Goal: Task Accomplishment & Management: Use online tool/utility

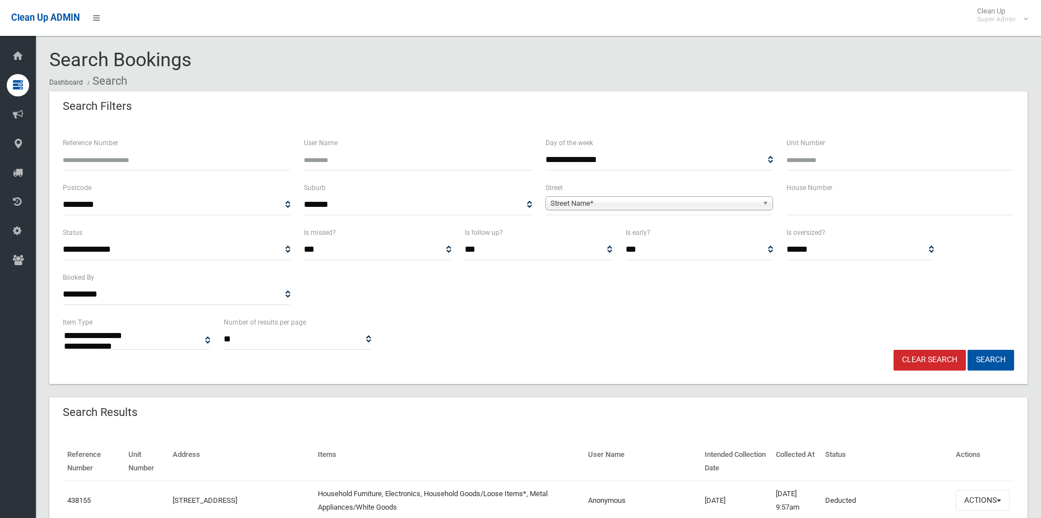
select select
click at [623, 201] on span "Street Name*" at bounding box center [653, 203] width 207 height 13
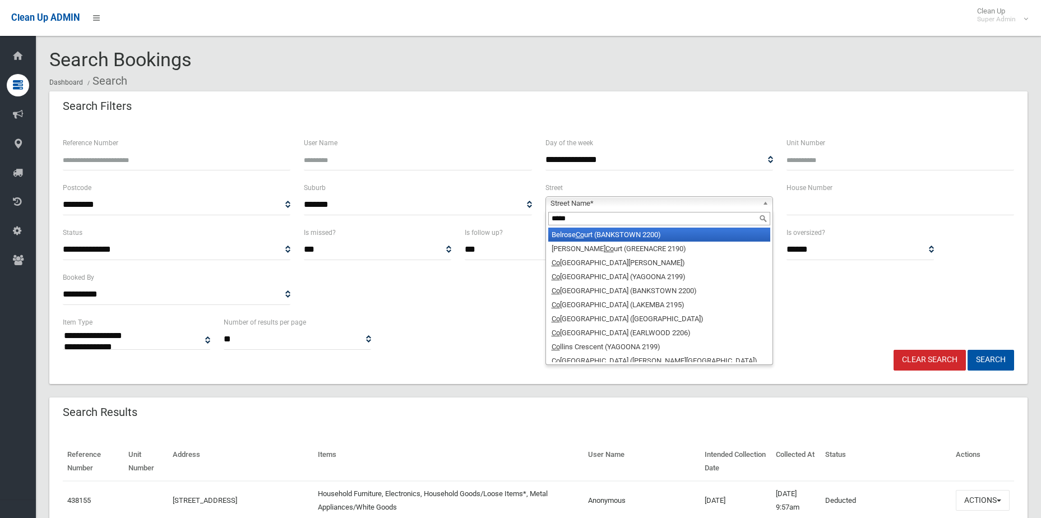
type input "******"
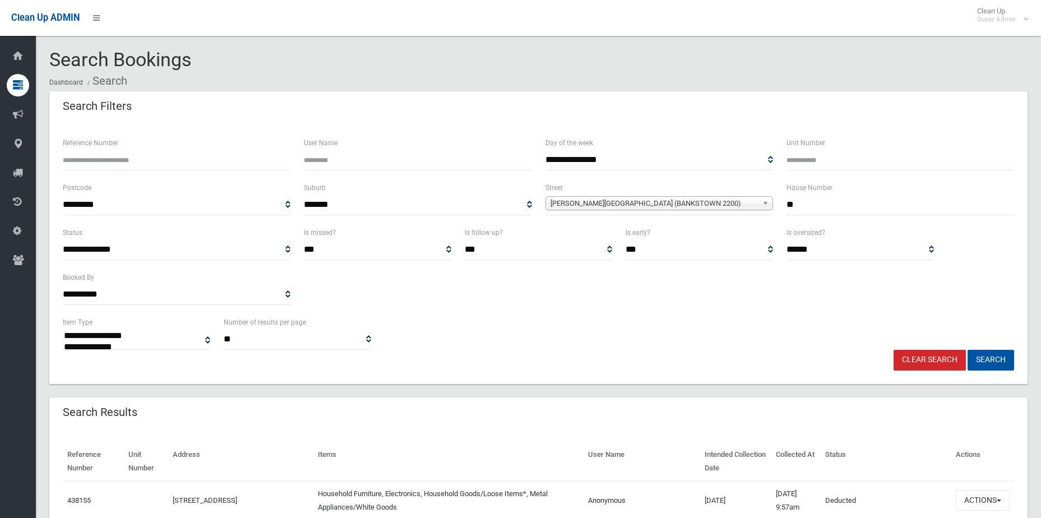
type input "**"
click at [968, 350] on button "Search" at bounding box center [991, 360] width 47 height 21
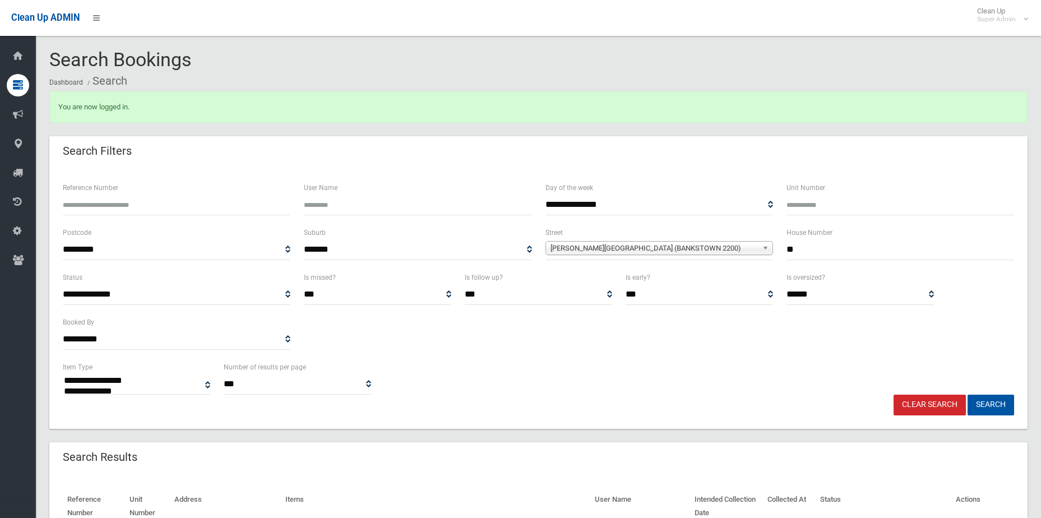
select select
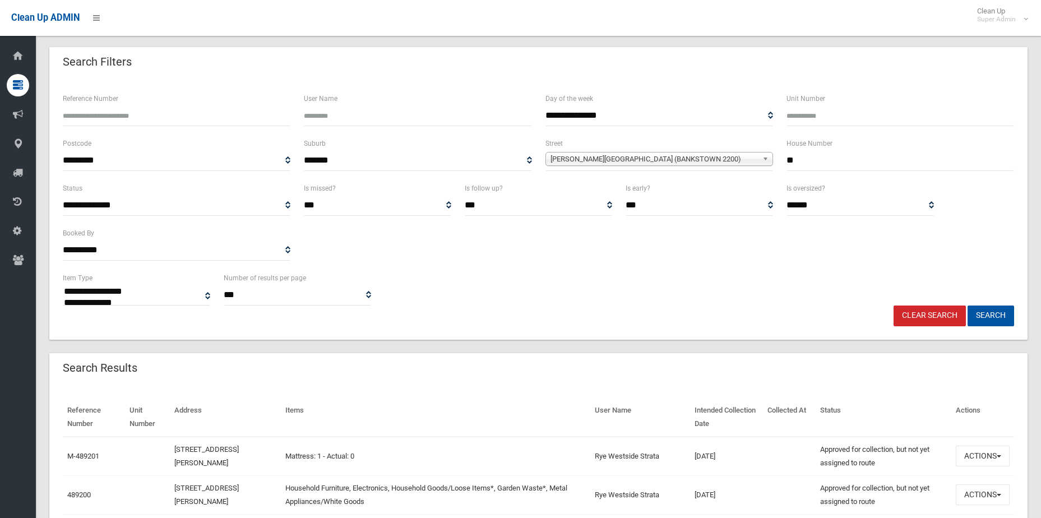
scroll to position [168, 0]
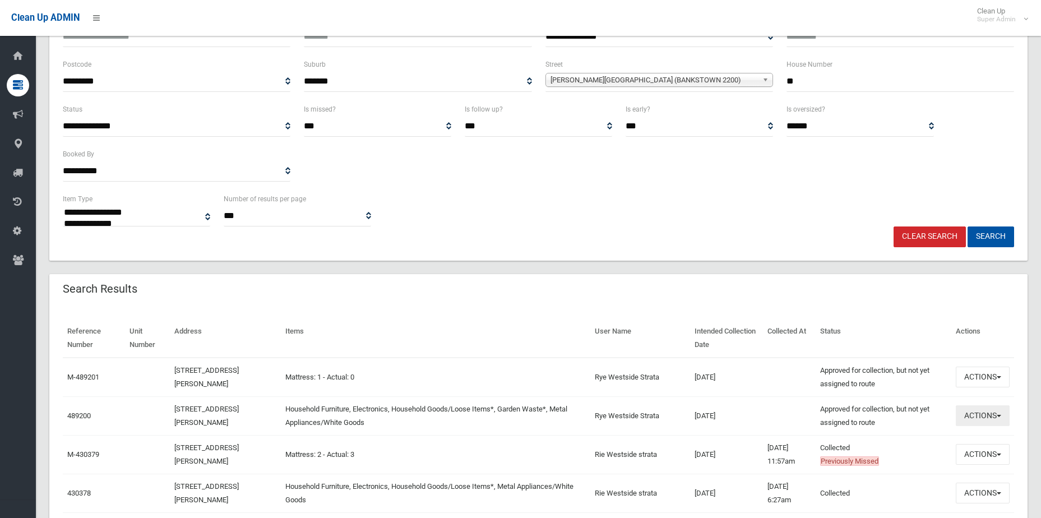
click at [980, 410] on button "Actions" at bounding box center [983, 415] width 54 height 21
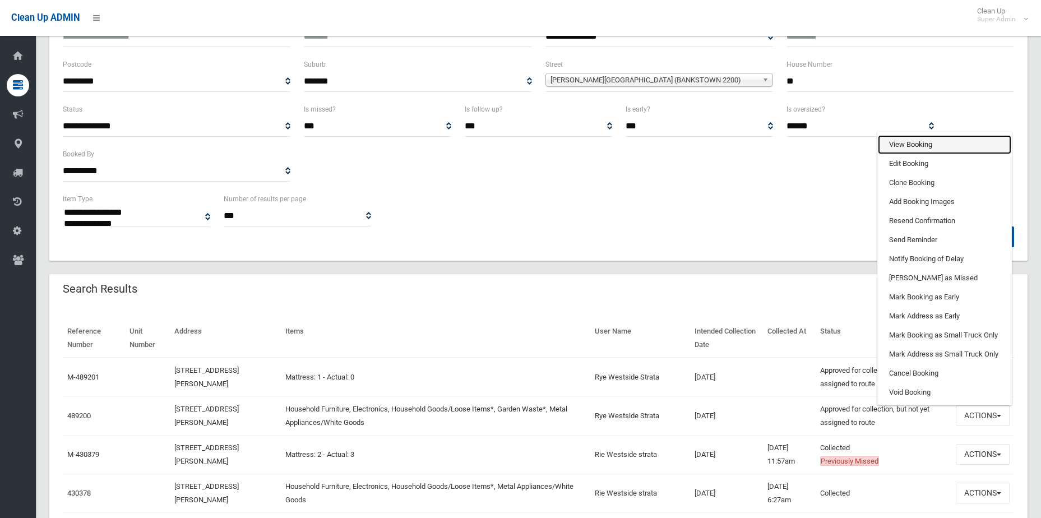
click at [895, 140] on link "View Booking" at bounding box center [944, 144] width 133 height 19
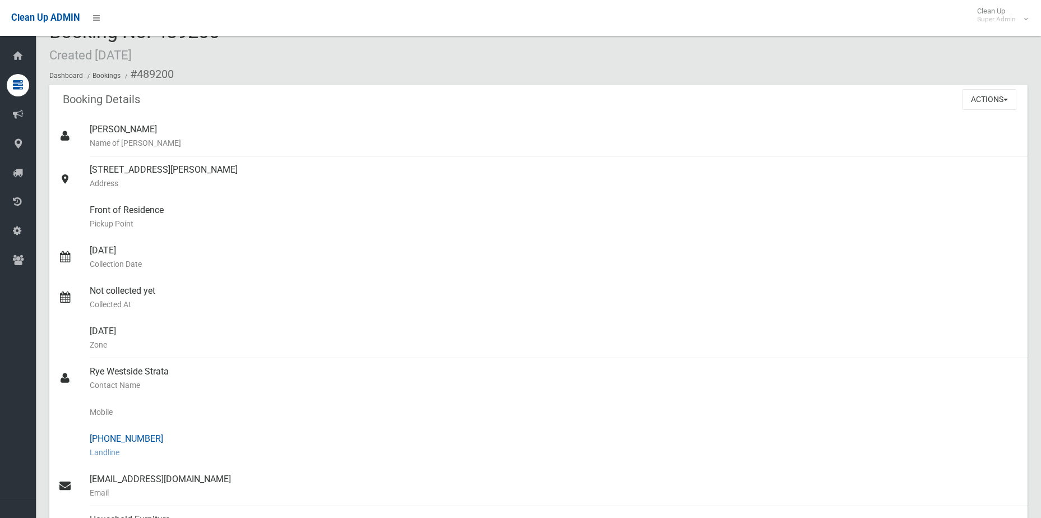
scroll to position [56, 0]
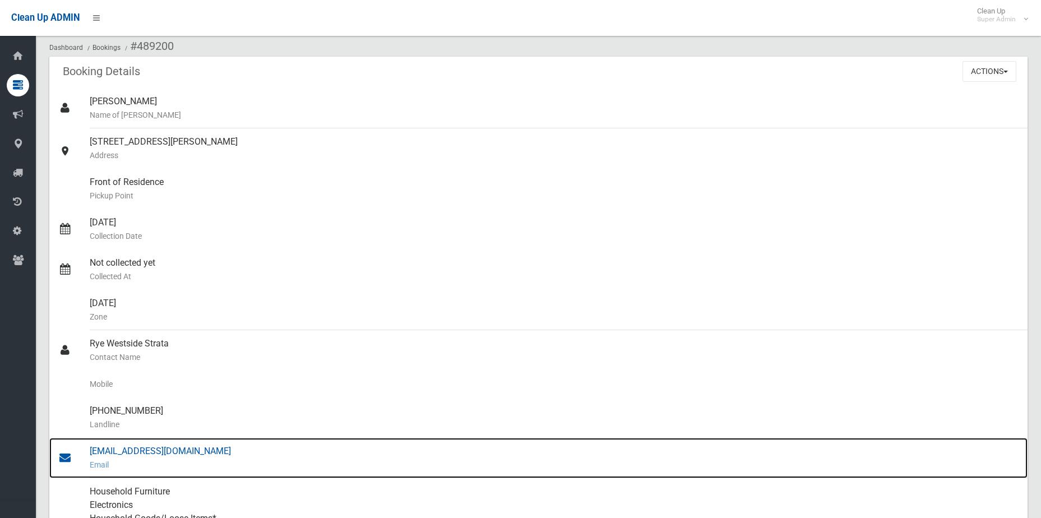
click at [135, 450] on div "admin@westside.net.au Email" at bounding box center [554, 458] width 929 height 40
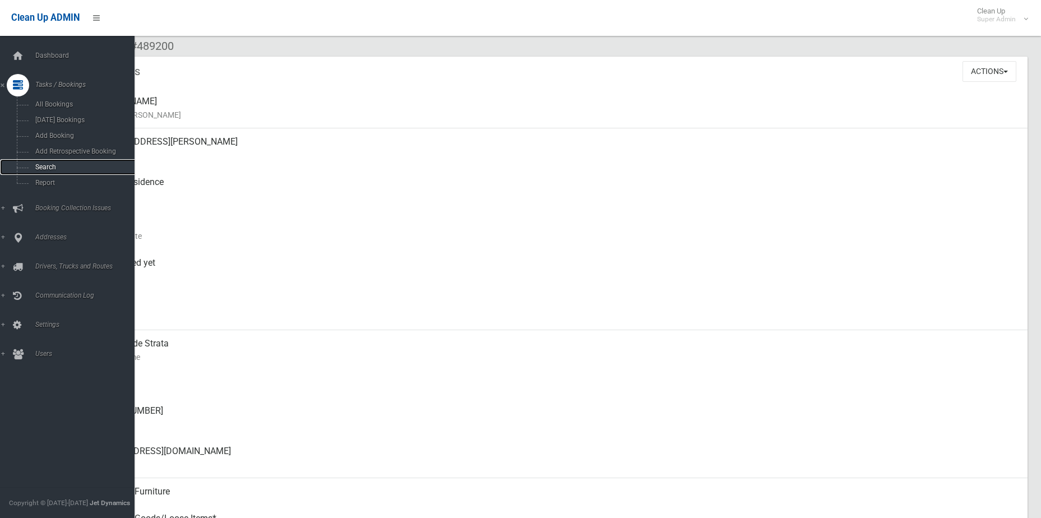
click at [50, 172] on link "Search" at bounding box center [71, 167] width 143 height 16
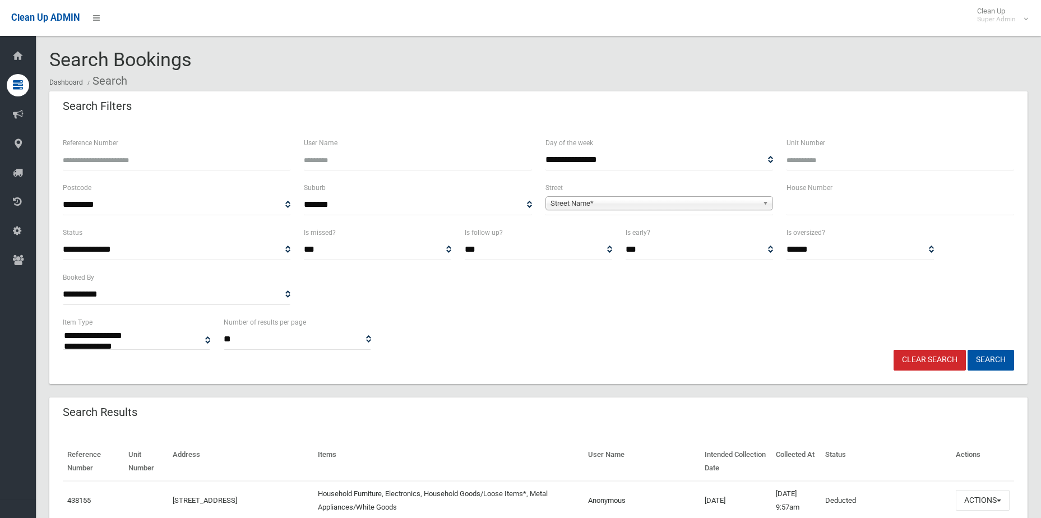
select select
click at [118, 161] on input "Reference Number" at bounding box center [177, 160] width 228 height 21
click at [181, 165] on input "Reference Number" at bounding box center [177, 160] width 228 height 21
click at [220, 162] on input "Reference Number" at bounding box center [177, 160] width 228 height 21
type input "******"
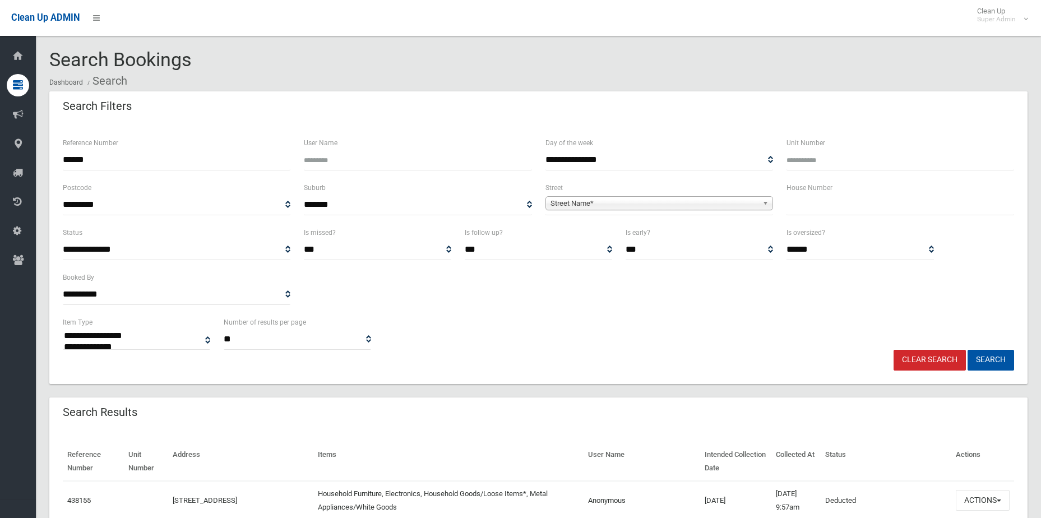
click at [968, 350] on button "Search" at bounding box center [991, 360] width 47 height 21
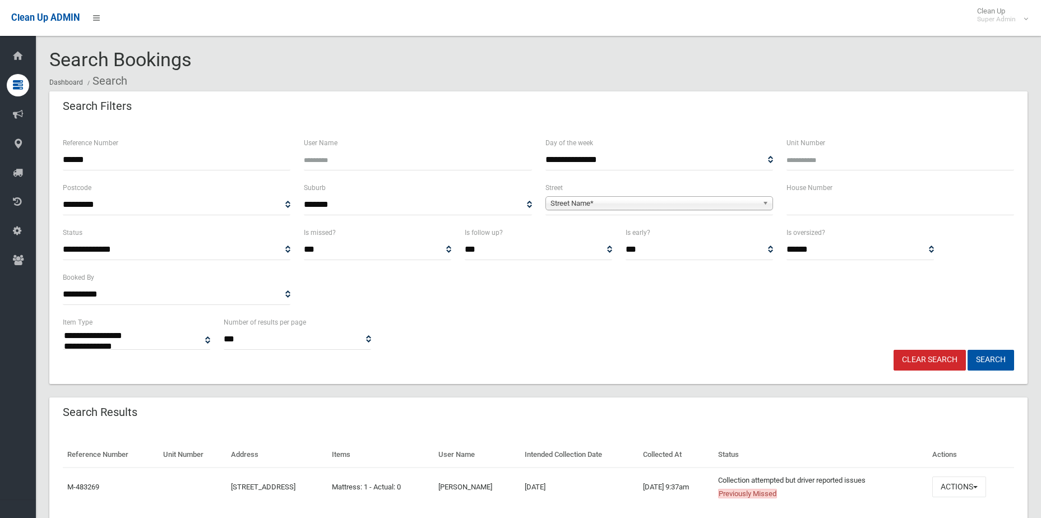
select select
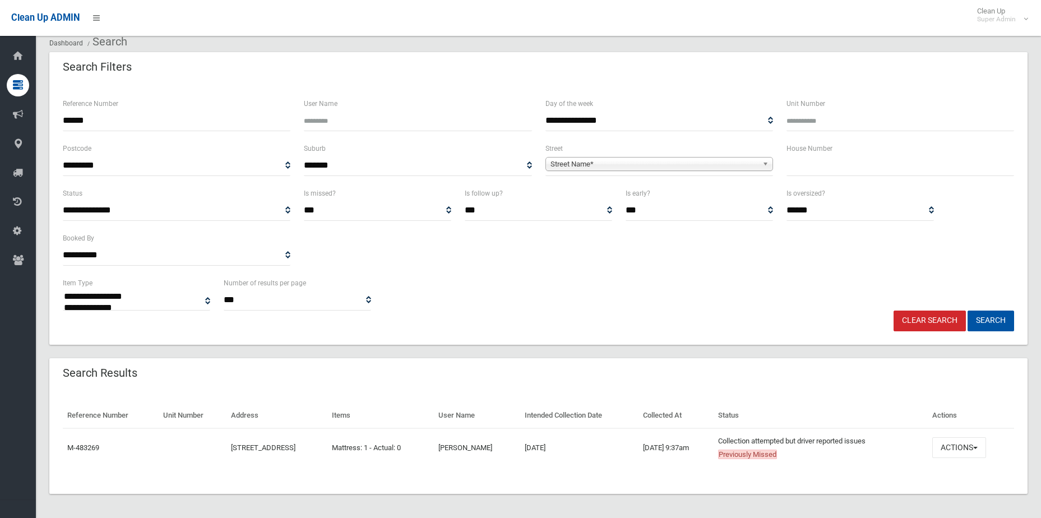
scroll to position [42, 0]
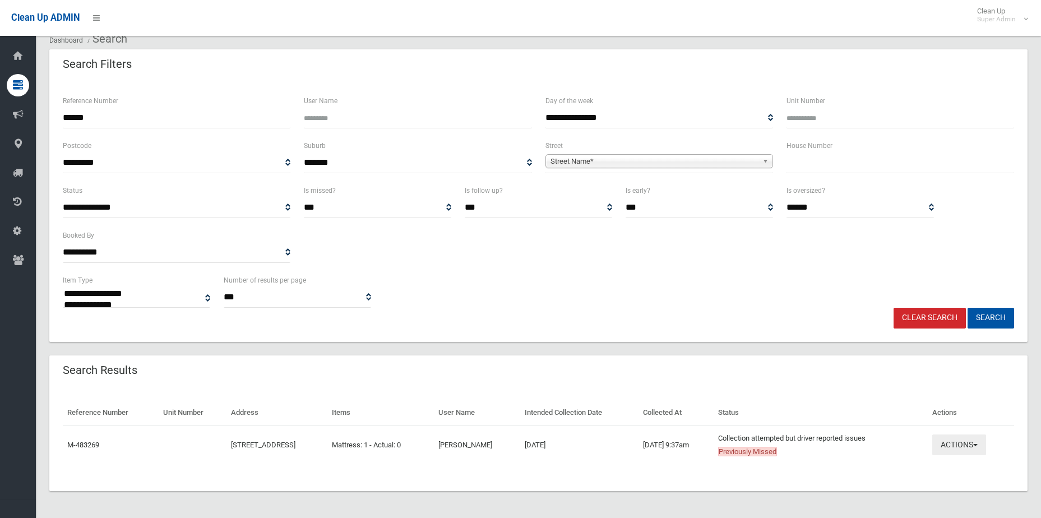
click at [981, 439] on button "Actions" at bounding box center [959, 444] width 54 height 21
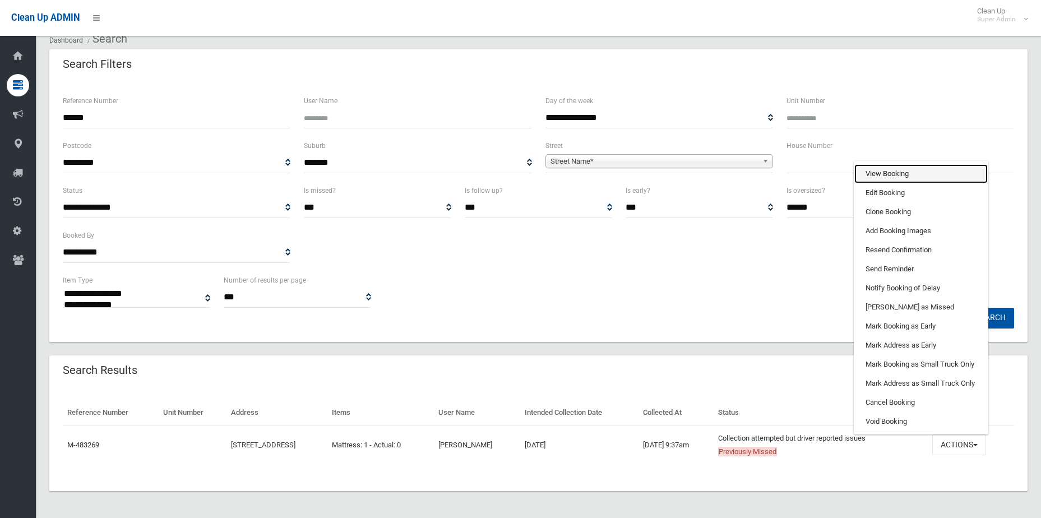
click at [893, 174] on link "View Booking" at bounding box center [920, 173] width 133 height 19
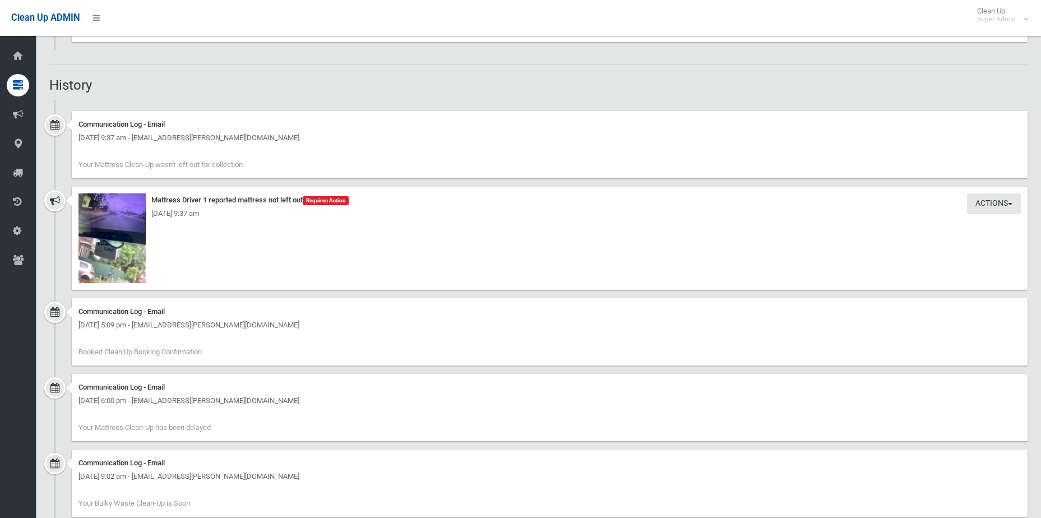
scroll to position [785, 0]
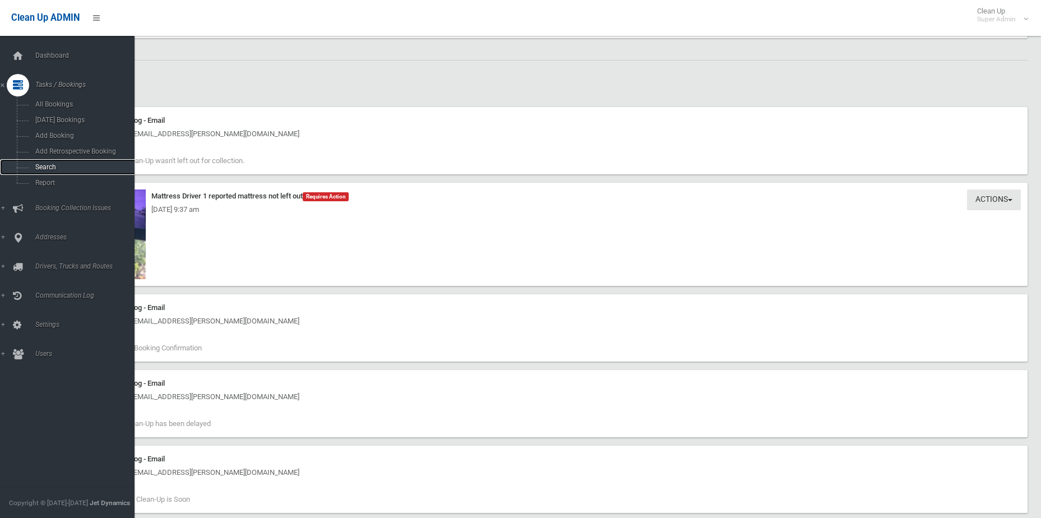
click at [63, 165] on span "Search" at bounding box center [82, 167] width 101 height 8
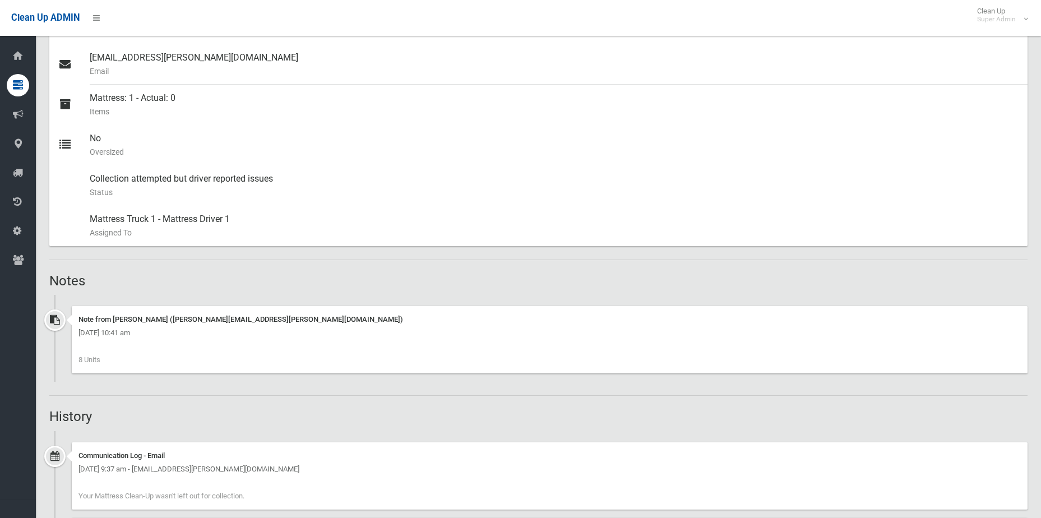
scroll to position [358, 0]
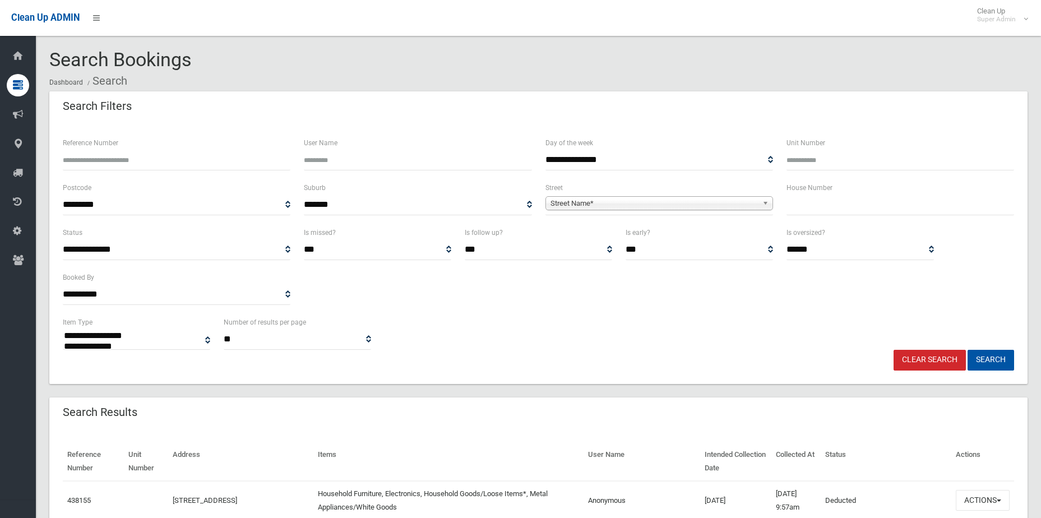
select select
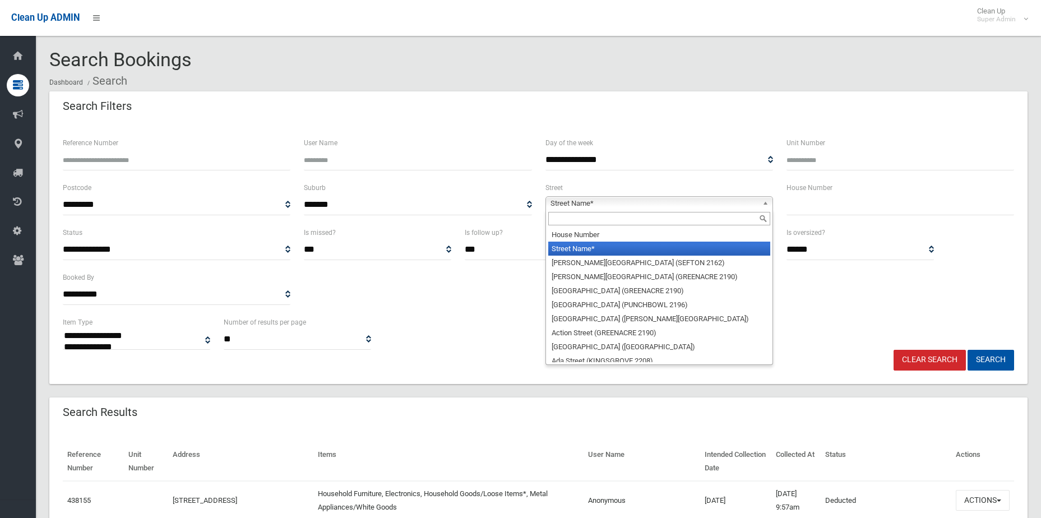
click at [603, 203] on span "Street Name*" at bounding box center [653, 203] width 207 height 13
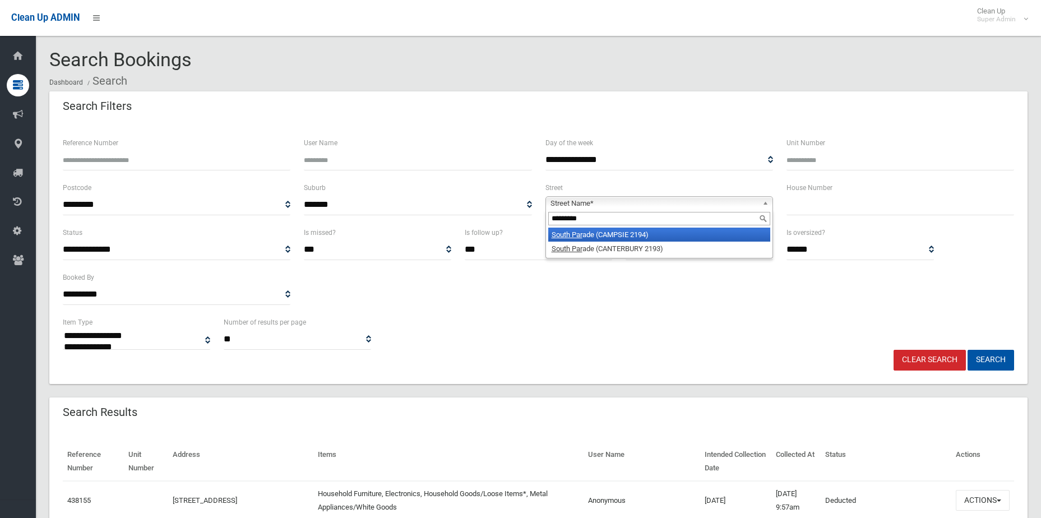
type input "*********"
click at [617, 238] on li "South Par ade (CAMPSIE 2194)" at bounding box center [659, 235] width 222 height 14
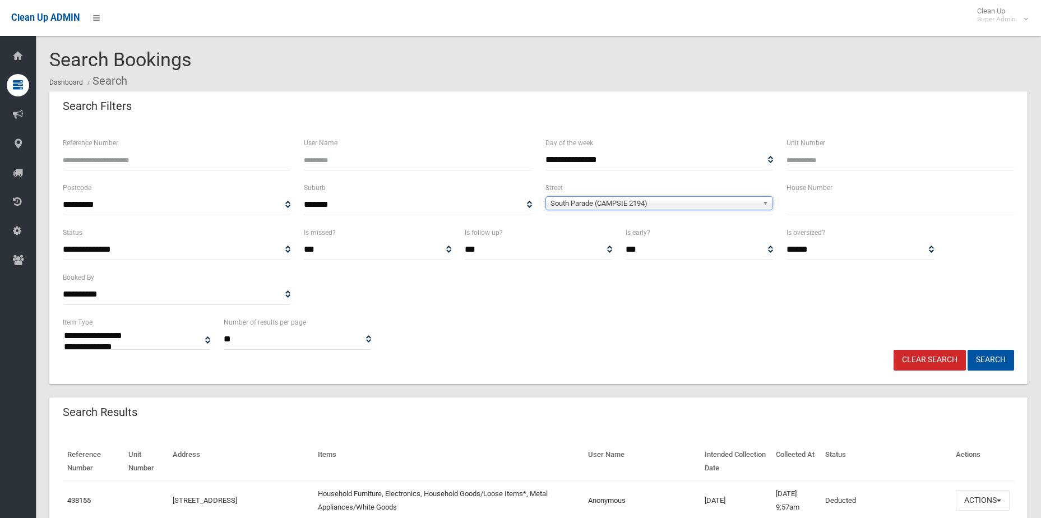
click at [855, 200] on input "text" at bounding box center [900, 205] width 228 height 21
click at [968, 350] on button "Search" at bounding box center [991, 360] width 47 height 21
click at [860, 198] on input "**" at bounding box center [900, 205] width 228 height 21
type input "**"
click at [968, 350] on button "Search" at bounding box center [991, 360] width 47 height 21
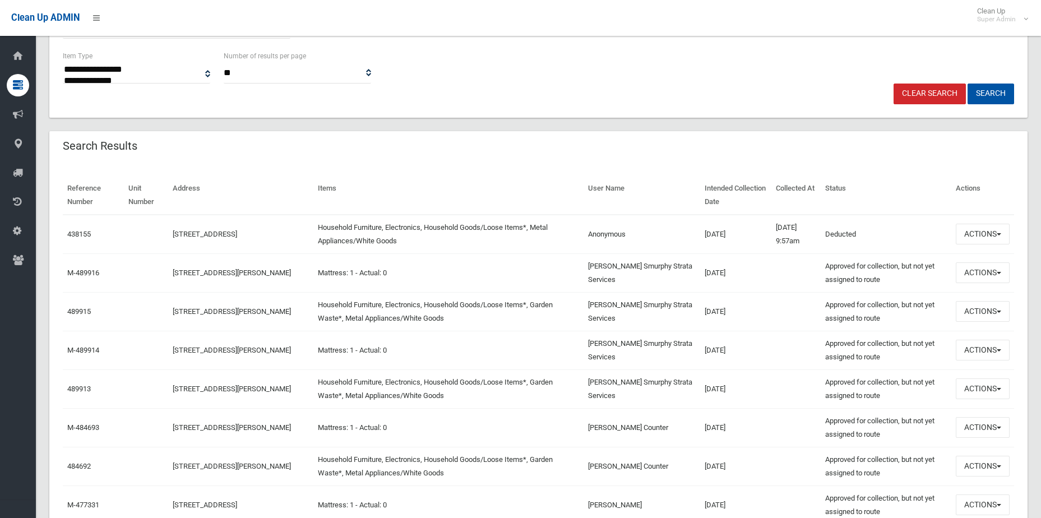
scroll to position [280, 0]
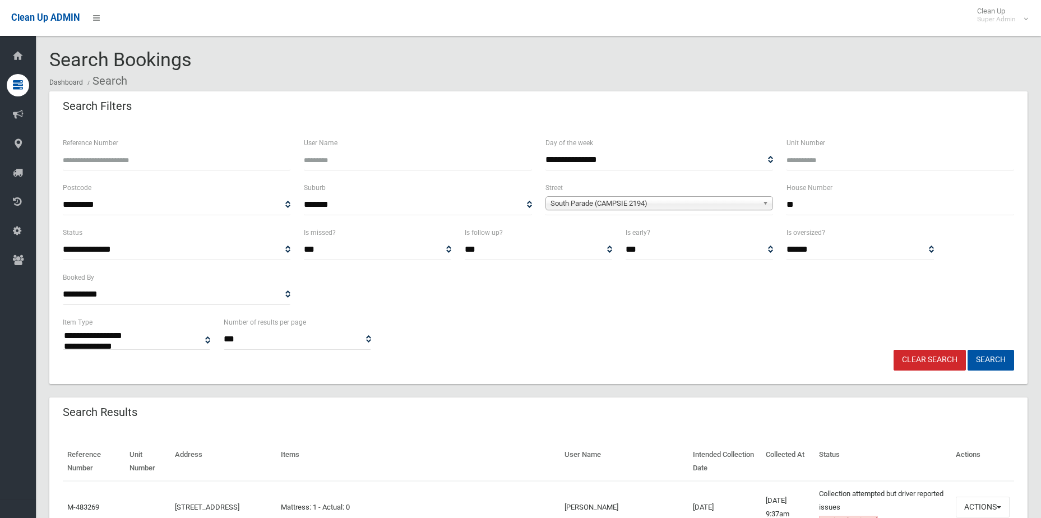
select select
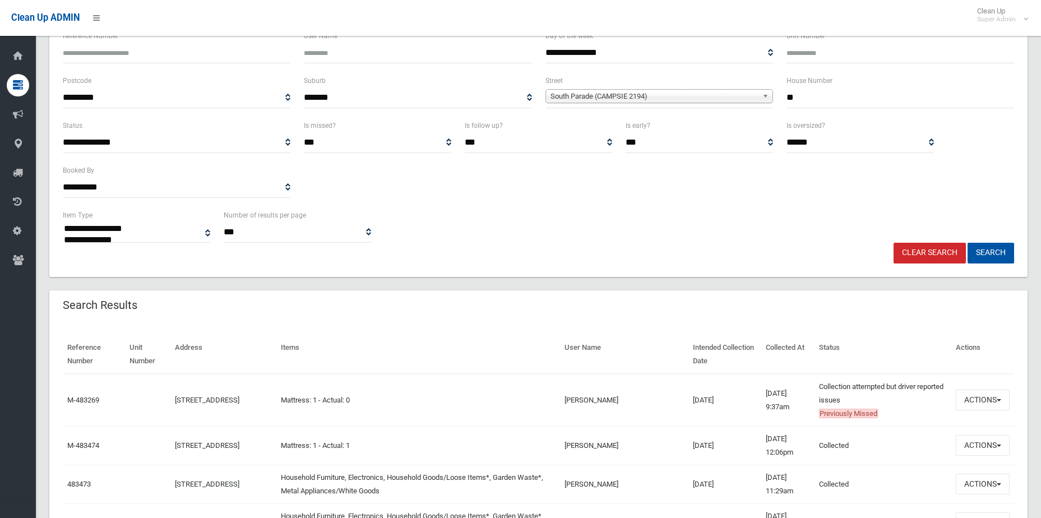
scroll to position [280, 0]
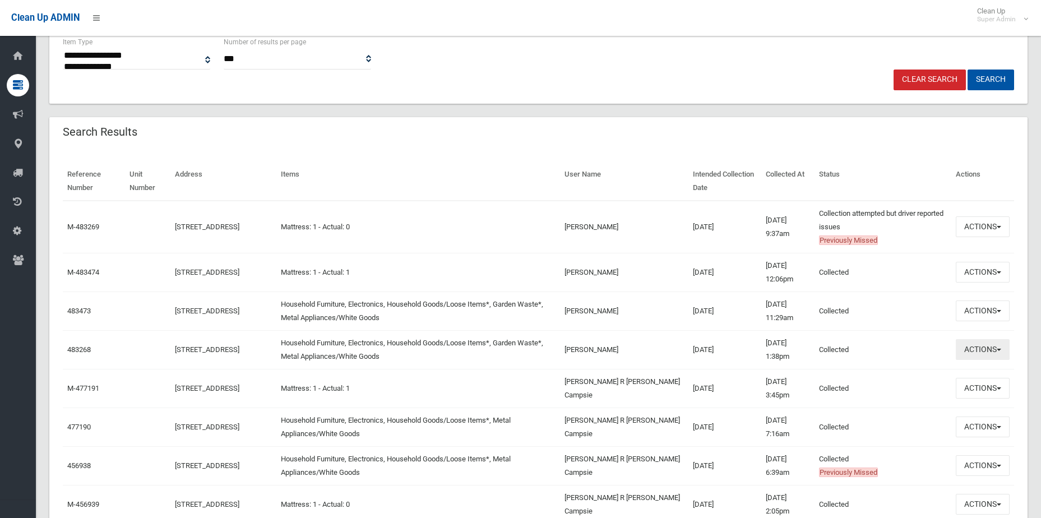
click at [986, 351] on button "Actions" at bounding box center [983, 349] width 54 height 21
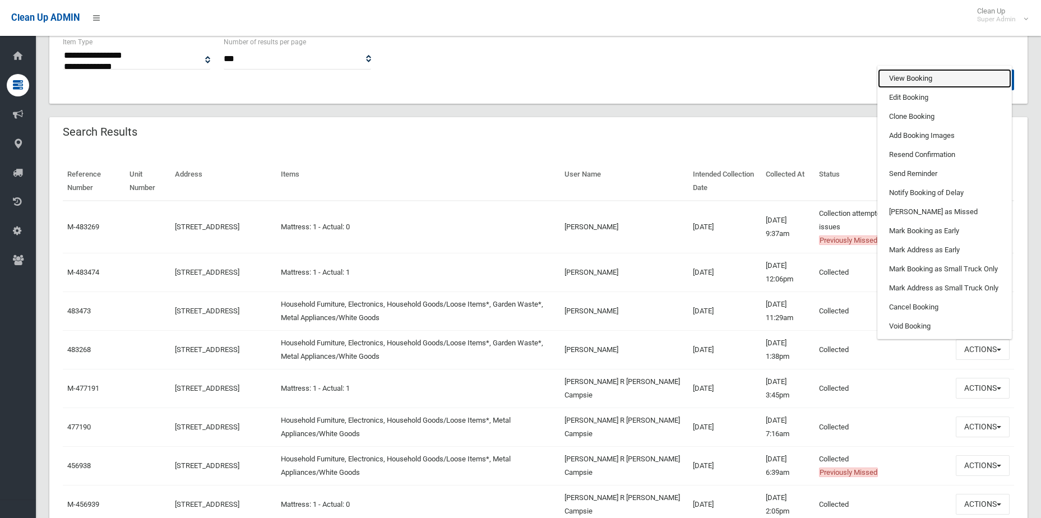
click at [911, 74] on link "View Booking" at bounding box center [944, 78] width 133 height 19
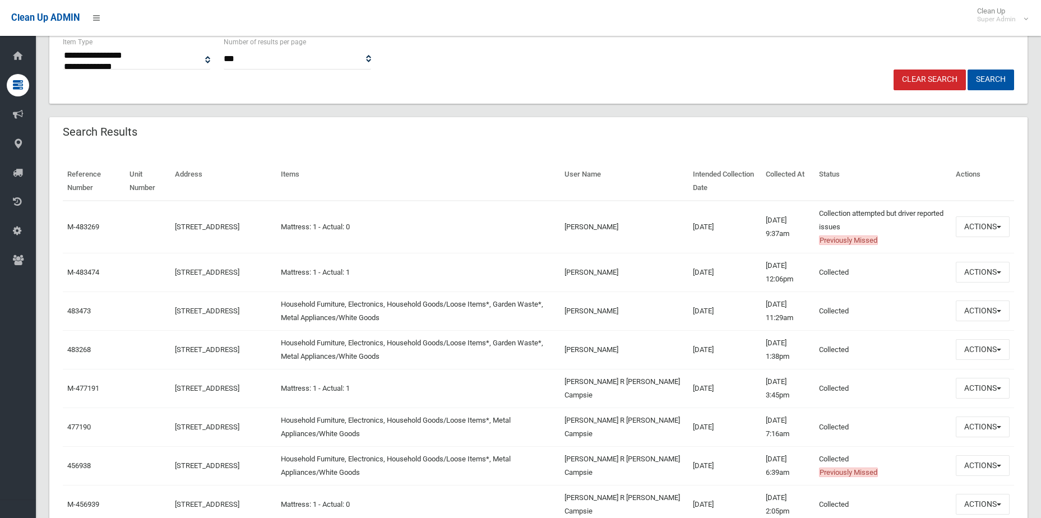
scroll to position [336, 0]
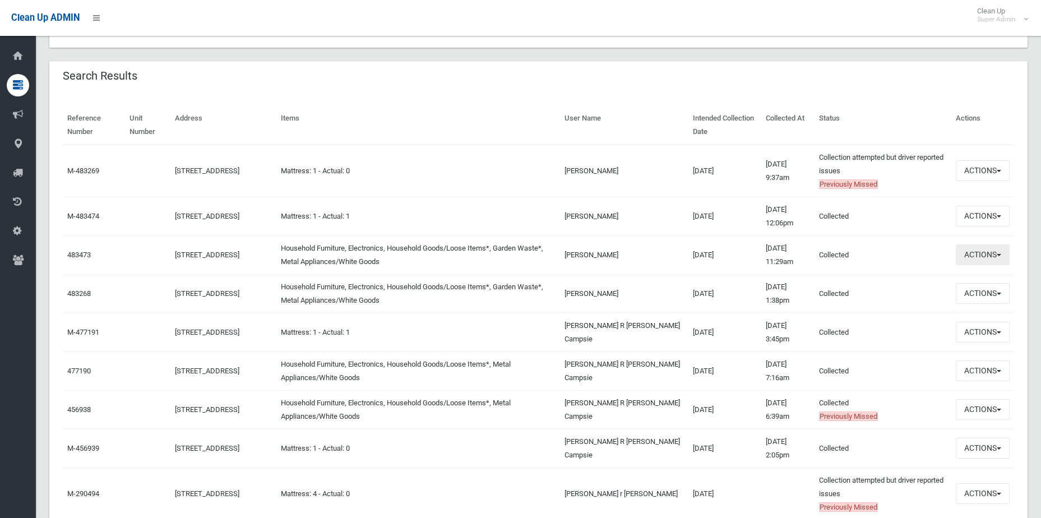
click at [963, 253] on button "Actions" at bounding box center [983, 254] width 54 height 21
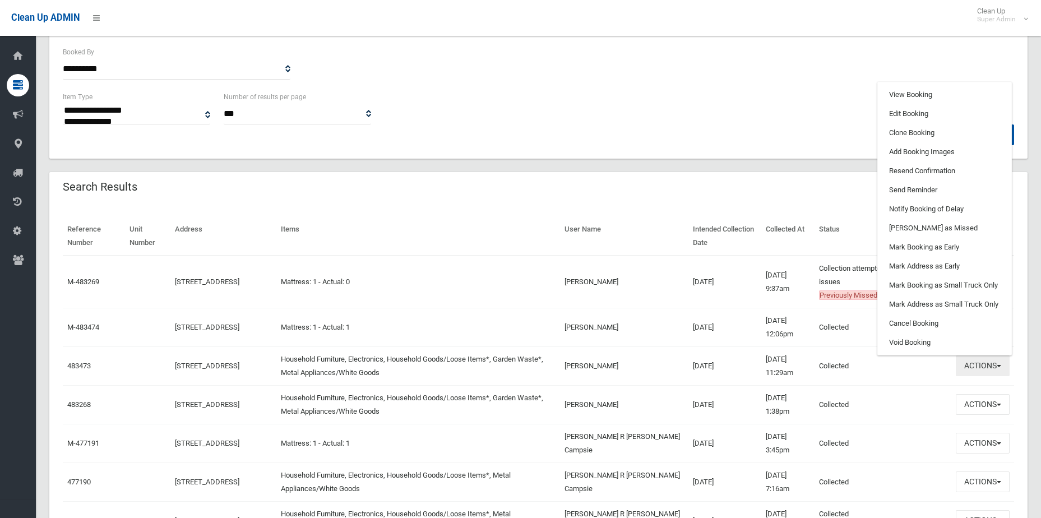
scroll to position [224, 0]
drag, startPoint x: 914, startPoint y: 90, endPoint x: 895, endPoint y: 99, distance: 20.6
click at [914, 90] on link "View Booking" at bounding box center [944, 95] width 133 height 19
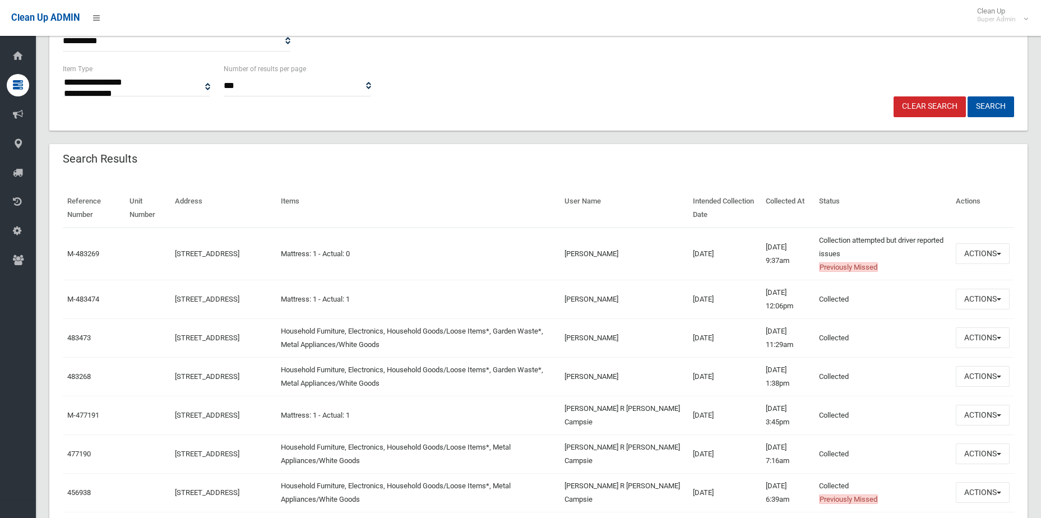
scroll to position [280, 0]
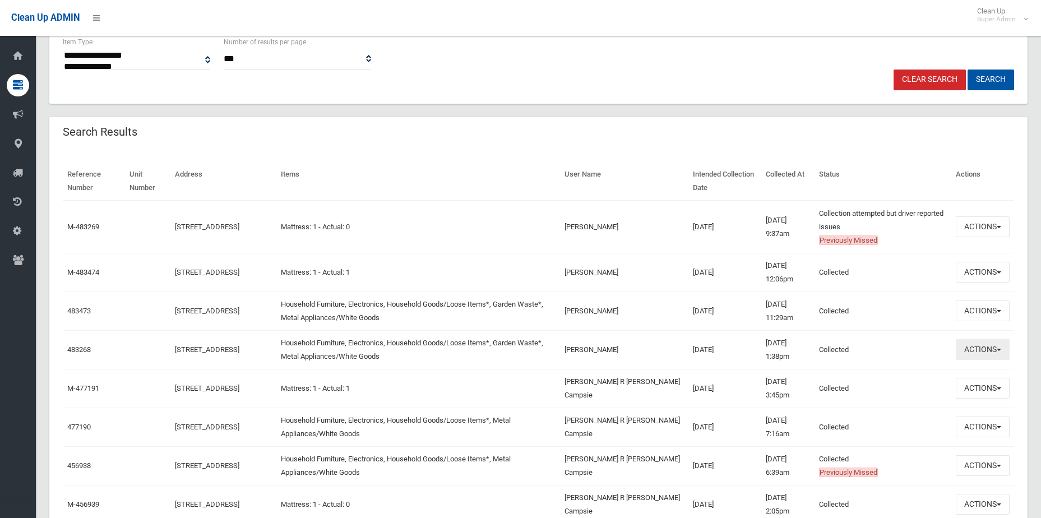
click at [972, 346] on button "Actions" at bounding box center [983, 349] width 54 height 21
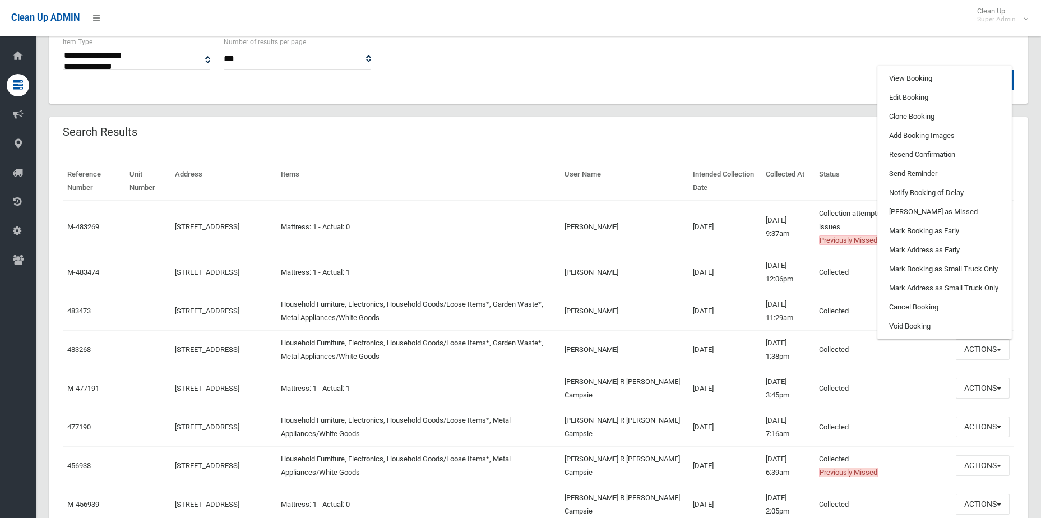
click at [633, 70] on div "Clear Search Search" at bounding box center [538, 80] width 965 height 21
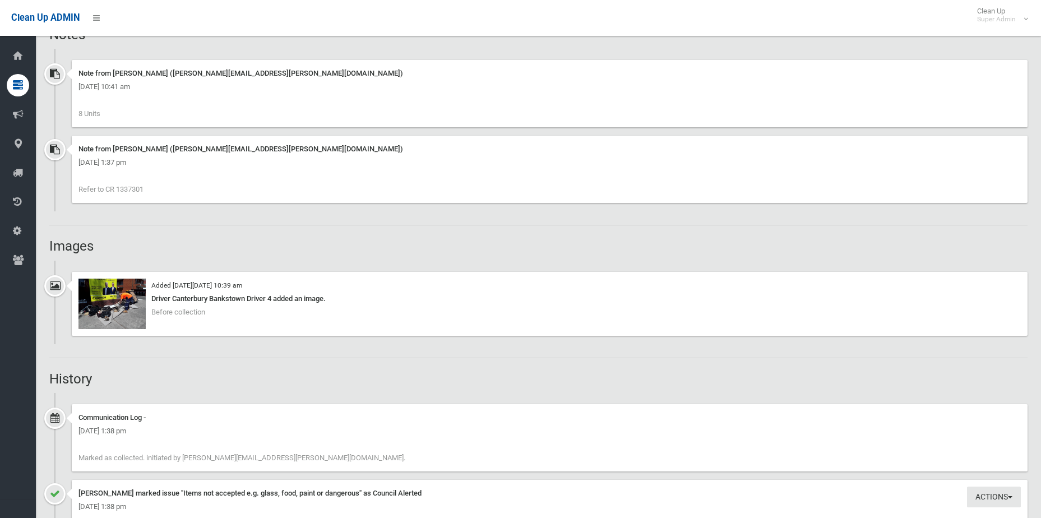
scroll to position [953, 0]
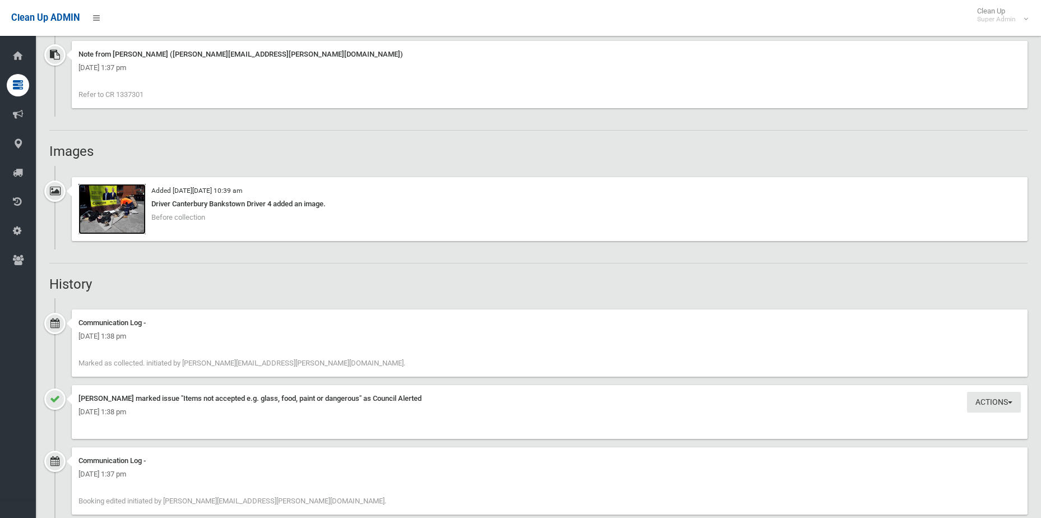
click at [91, 212] on img at bounding box center [111, 209] width 67 height 50
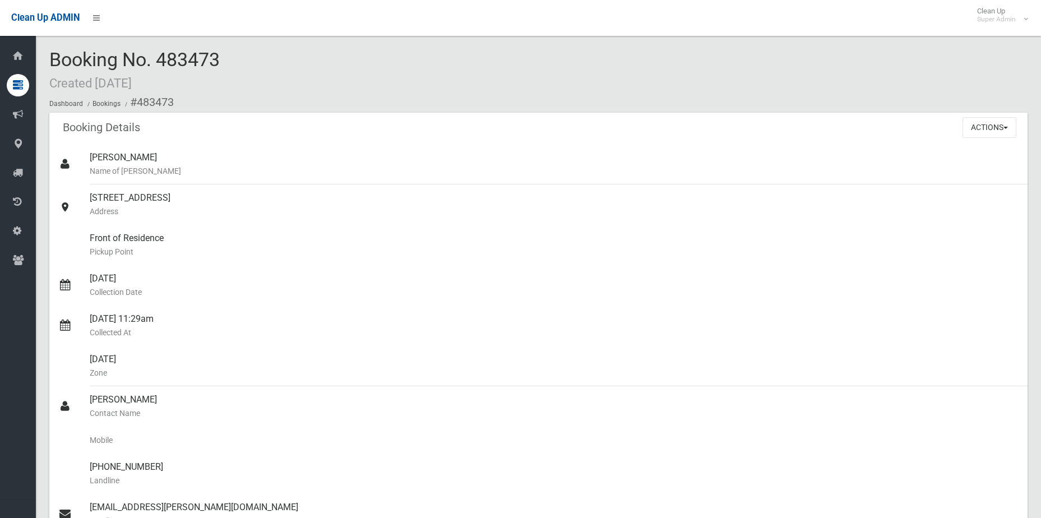
scroll to position [841, 0]
